Goal: Information Seeking & Learning: Compare options

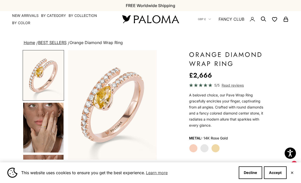
scroll to position [0, 23]
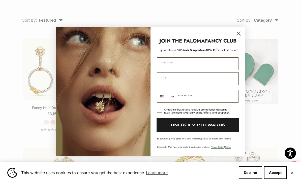
scroll to position [65, 0]
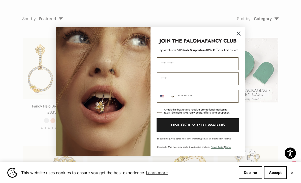
click at [240, 36] on circle "Close dialog" at bounding box center [238, 33] width 8 height 8
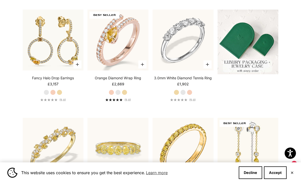
scroll to position [91, 0]
